Goal: Task Accomplishment & Management: Manage account settings

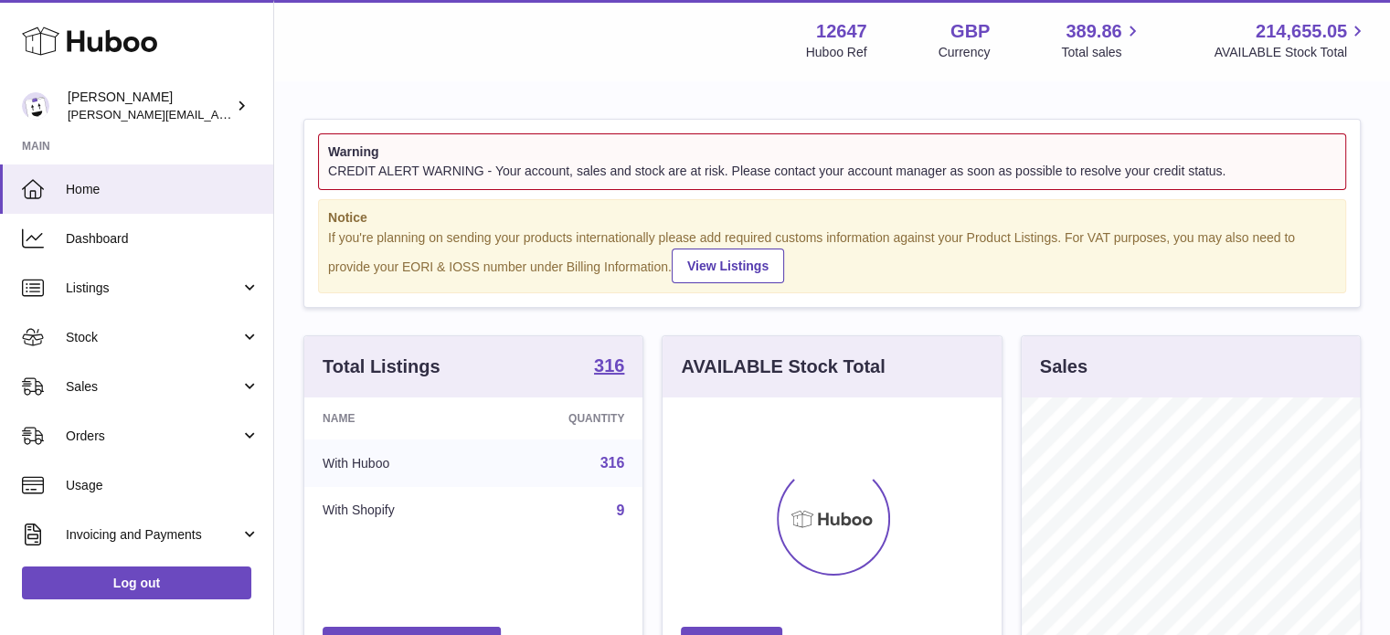
scroll to position [285, 339]
click at [173, 334] on span "Stock" at bounding box center [153, 337] width 174 height 17
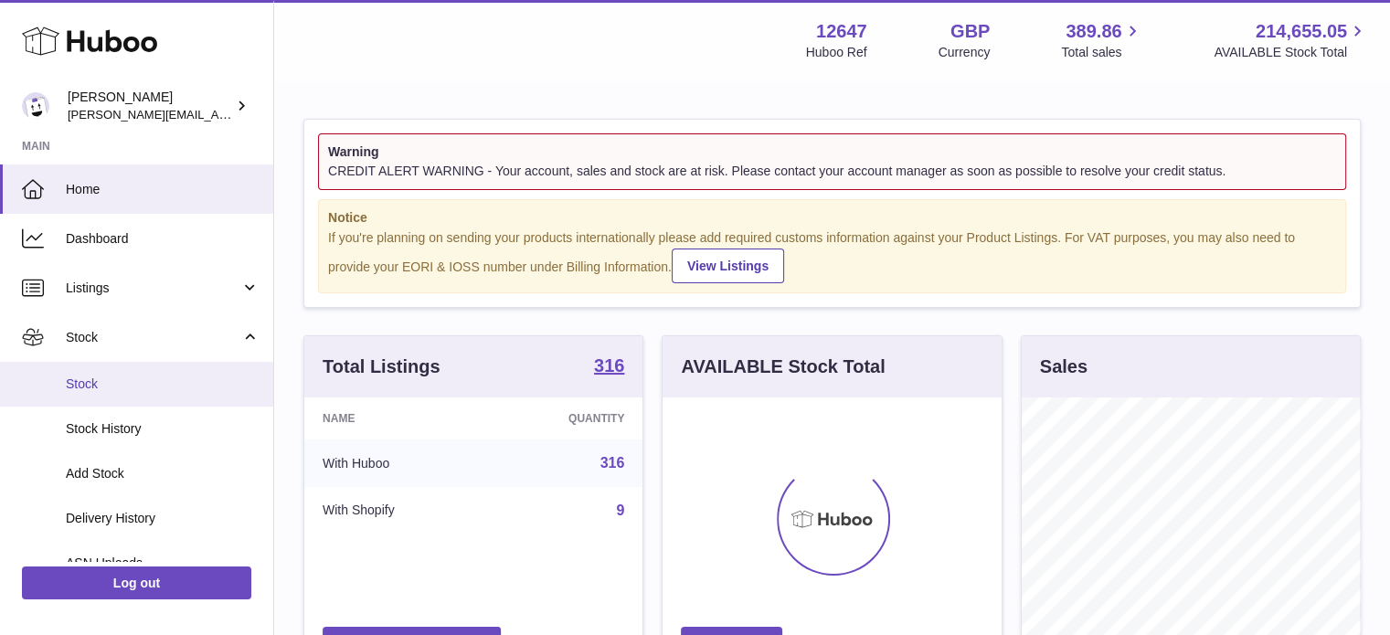
click at [164, 375] on span "Stock" at bounding box center [163, 383] width 194 height 17
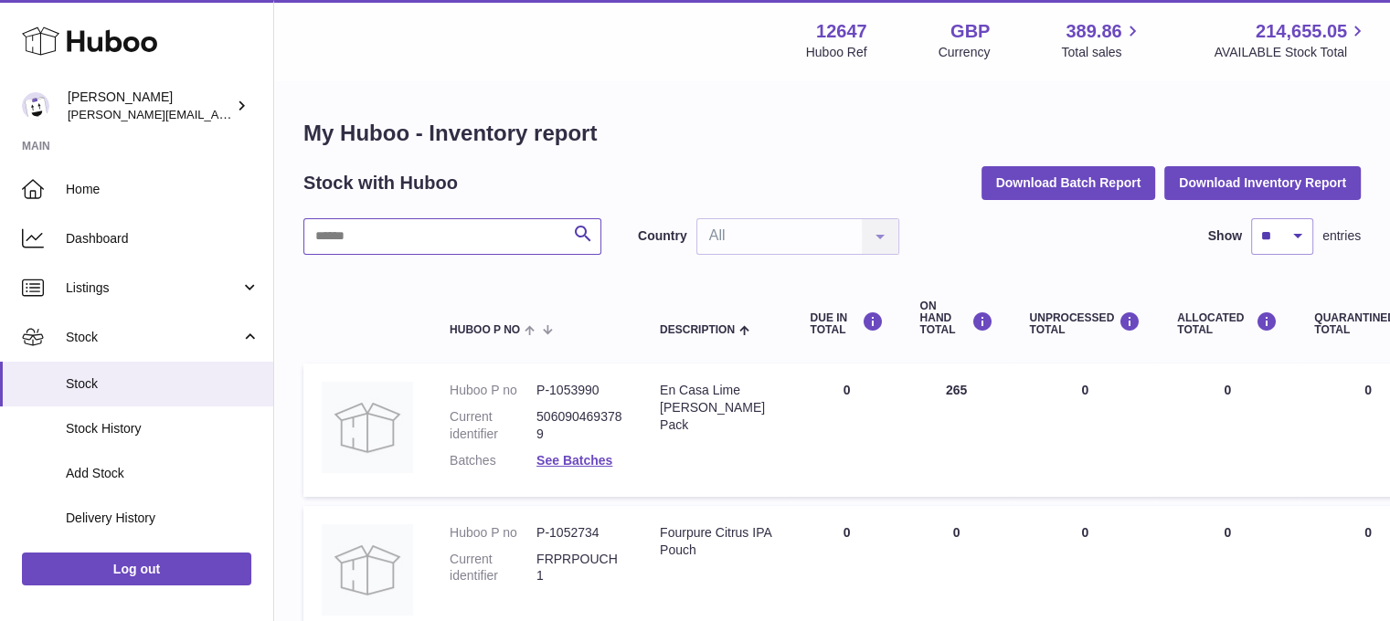
click at [438, 230] on input "text" at bounding box center [452, 236] width 298 height 37
type input "*******"
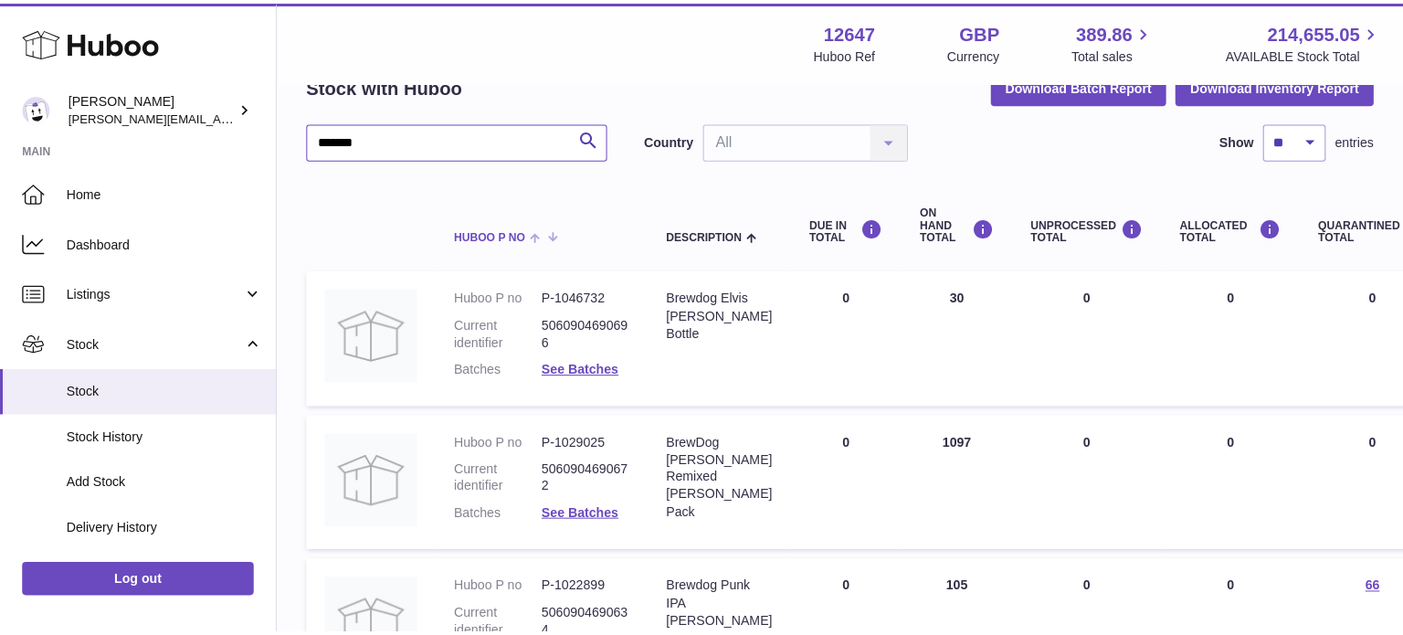
scroll to position [274, 0]
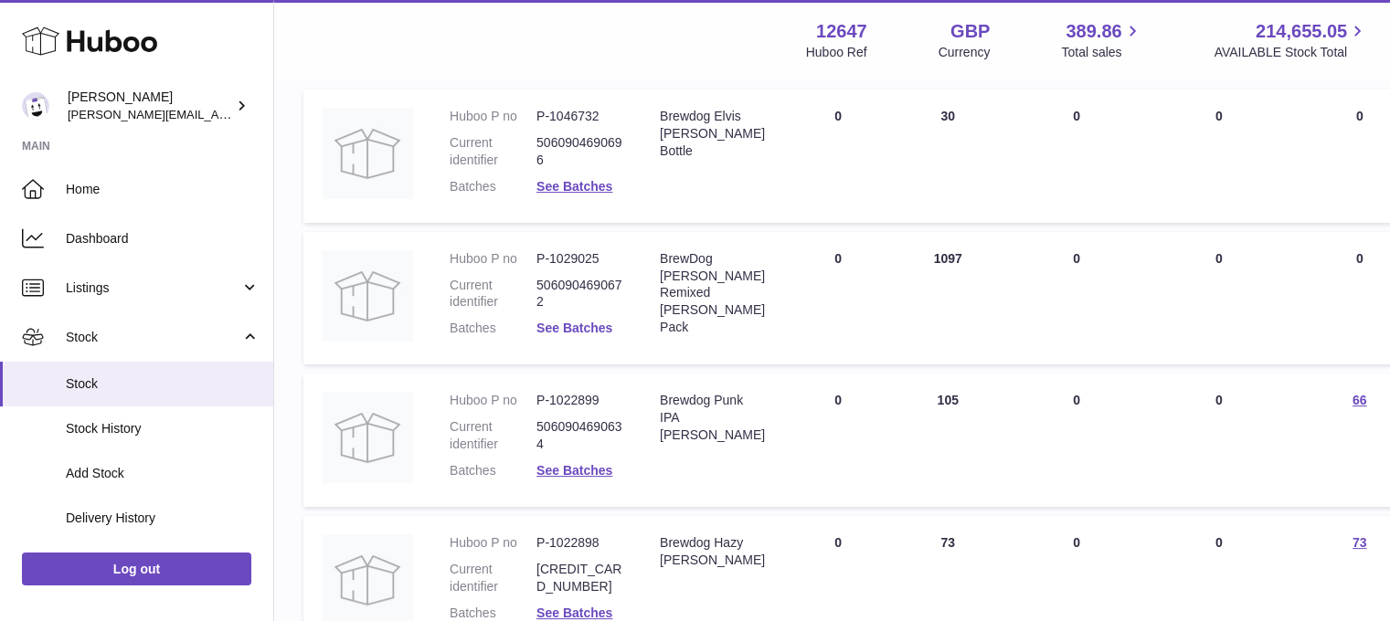
click at [596, 321] on link "See Batches" at bounding box center [574, 328] width 76 height 15
